Goal: Information Seeking & Learning: Learn about a topic

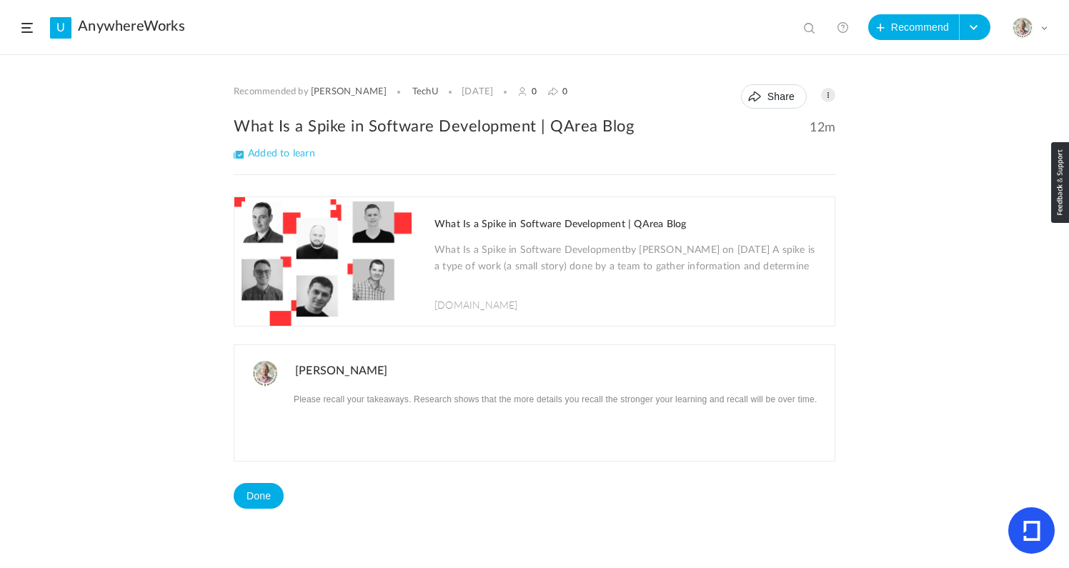
click at [19, 290] on div "Recommended by Kevin TechU 8 Oct 0 0" at bounding box center [534, 312] width 1069 height 512
click at [810, 27] on span at bounding box center [811, 29] width 14 height 14
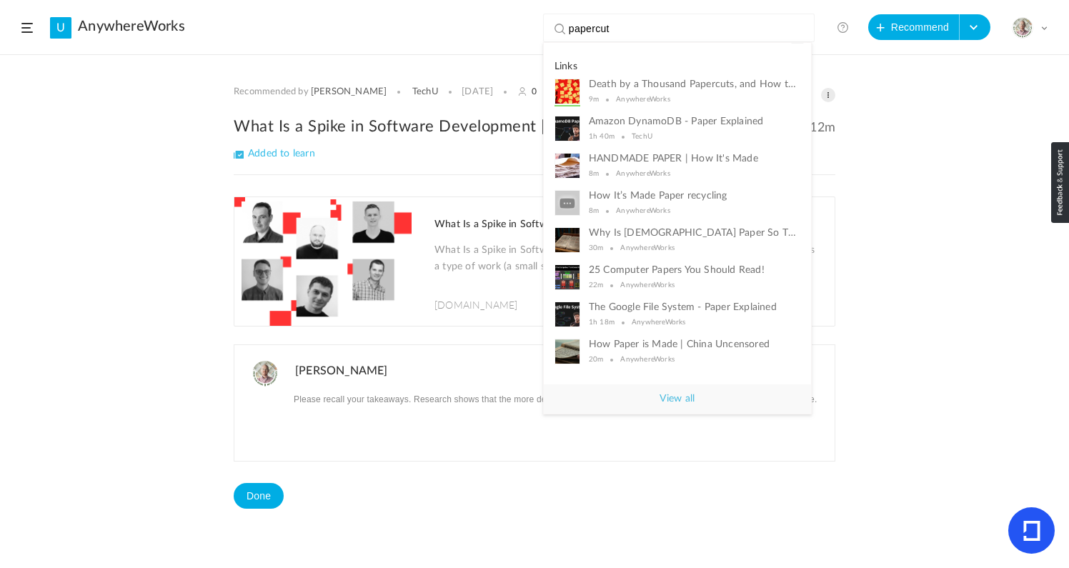
type input "papercut"
click at [703, 90] on span "Death by a Thousand Papercuts, and How to Avoid It" at bounding box center [695, 85] width 212 height 12
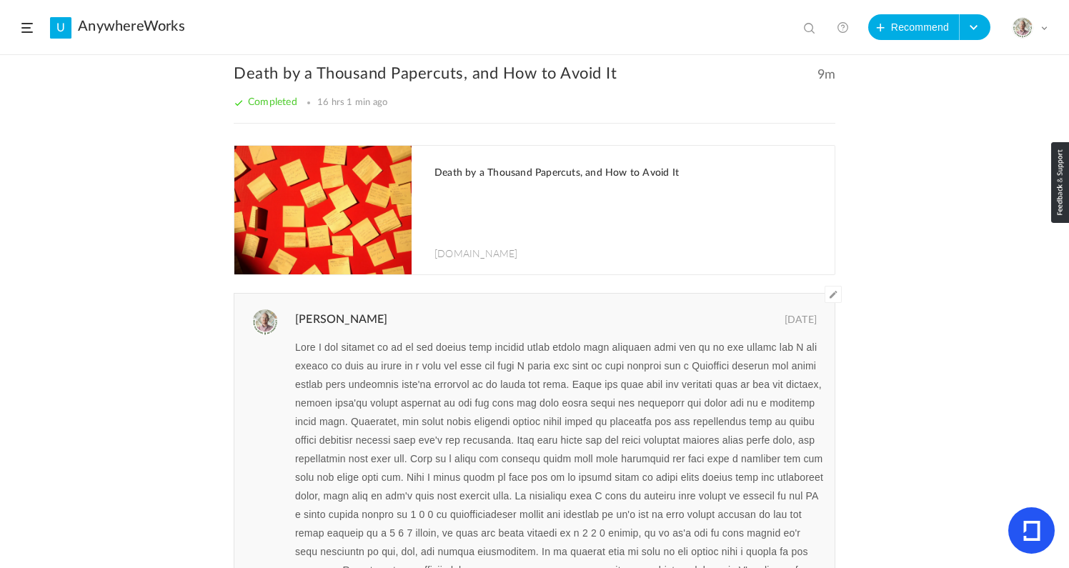
scroll to position [17, 0]
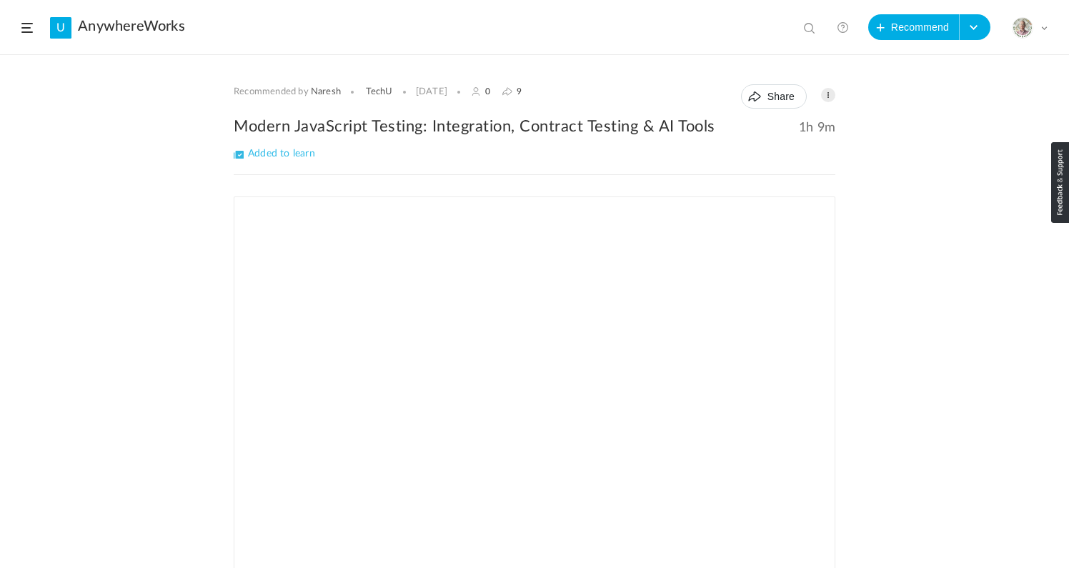
click at [78, 318] on div "Recommended by [PERSON_NAME] [GEOGRAPHIC_DATA] [DATE] 0 9 Share Edit Delete 1h …" at bounding box center [534, 312] width 1069 height 512
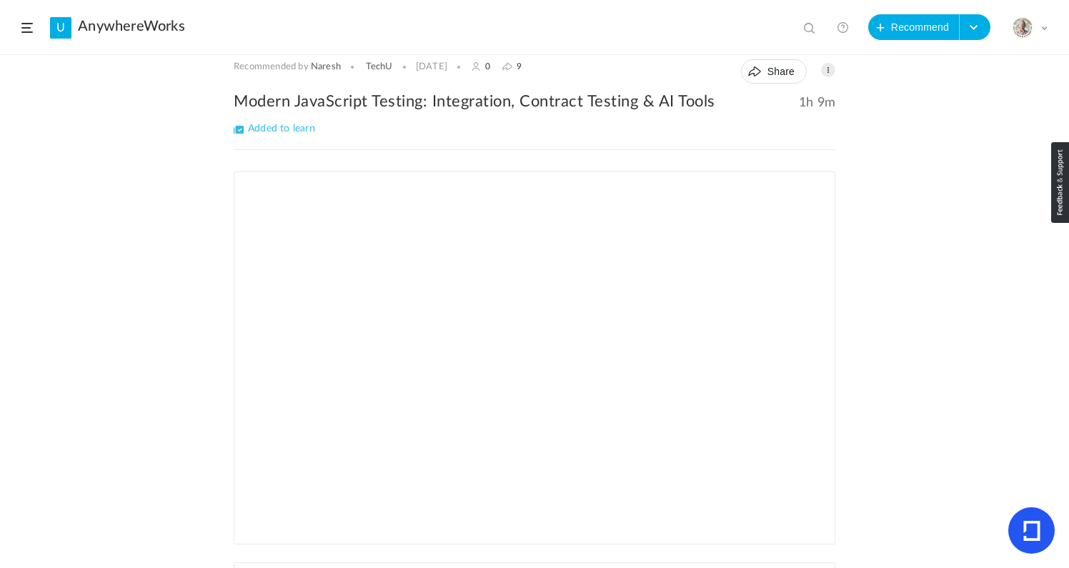
scroll to position [31, 0]
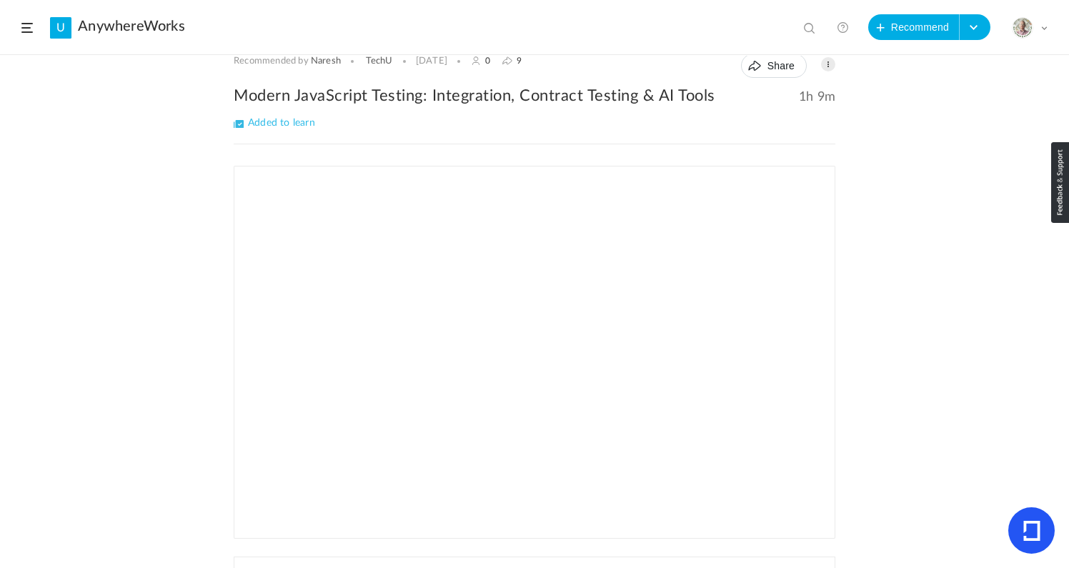
click at [926, 244] on div "Recommended by [PERSON_NAME] [GEOGRAPHIC_DATA] [DATE] 0 9 Share Edit Delete 1h …" at bounding box center [534, 312] width 1069 height 512
